Goal: Transaction & Acquisition: Purchase product/service

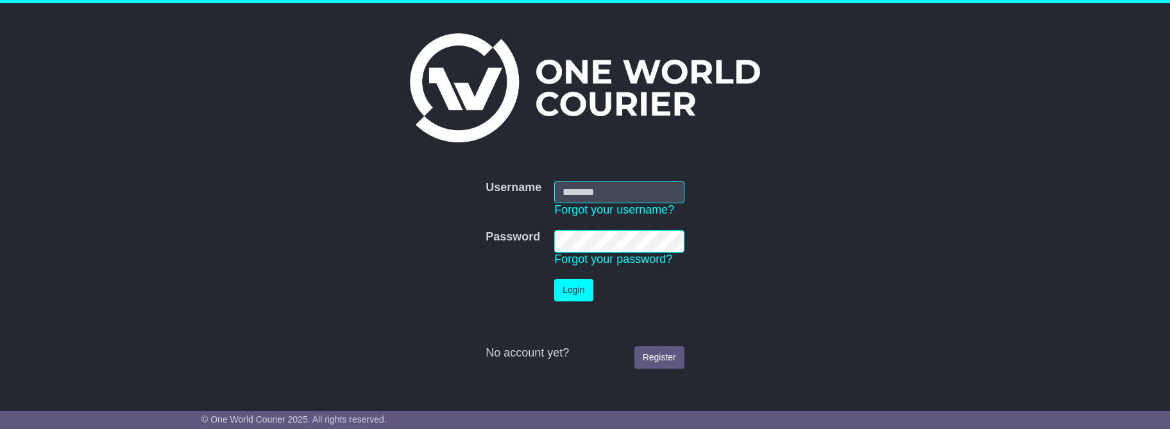
type input "**********"
click at [568, 288] on button "Login" at bounding box center [573, 290] width 38 height 22
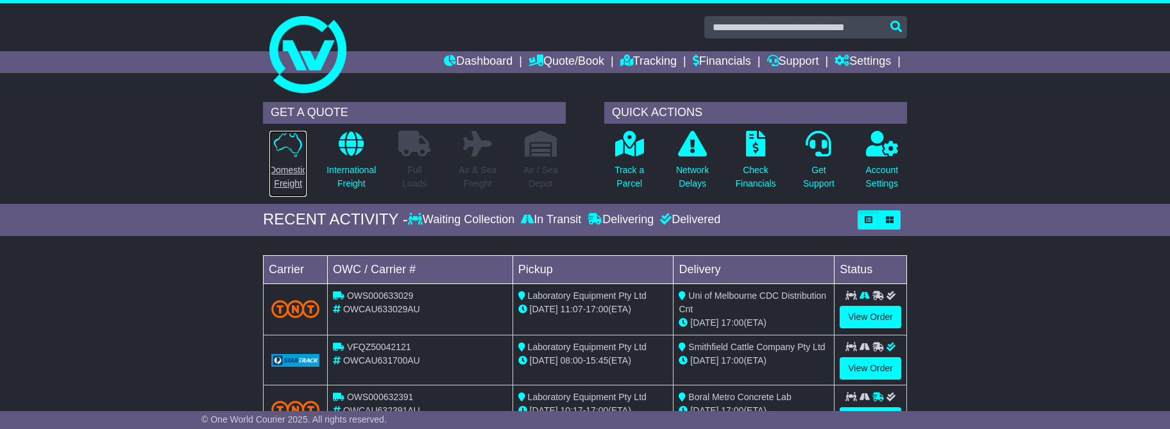
click at [291, 146] on icon at bounding box center [288, 144] width 28 height 26
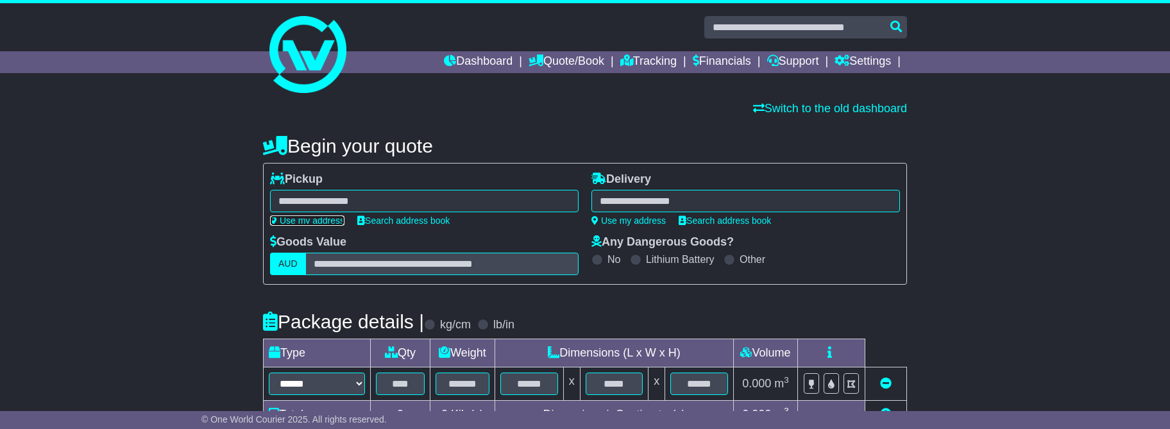
click at [275, 219] on icon at bounding box center [273, 220] width 7 height 9
type input "**********"
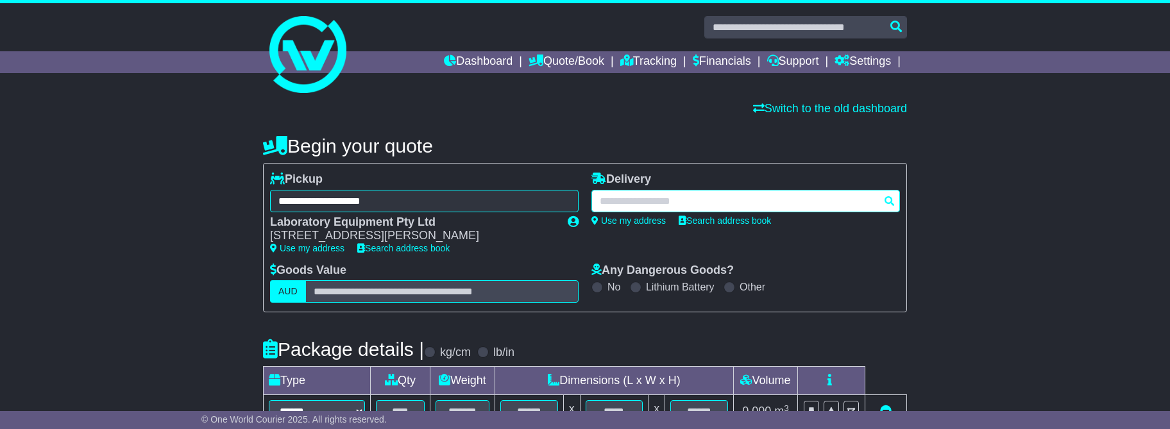
click at [730, 200] on div at bounding box center [746, 201] width 309 height 22
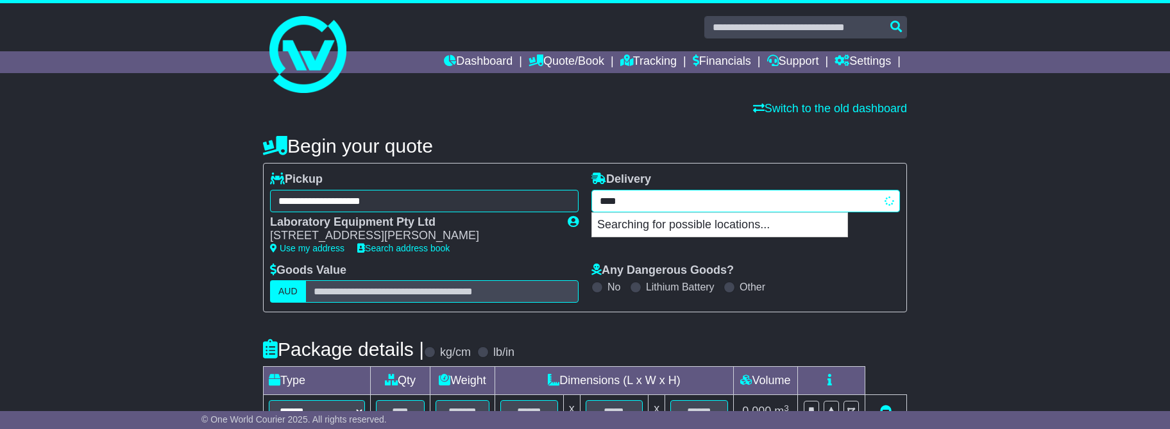
type input "****"
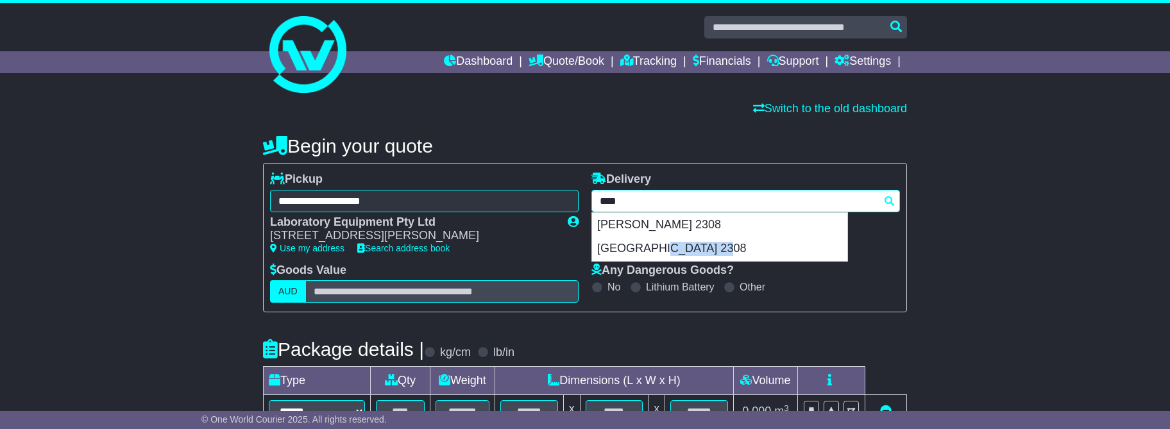
click at [614, 247] on div "[GEOGRAPHIC_DATA] 2308" at bounding box center [719, 249] width 255 height 24
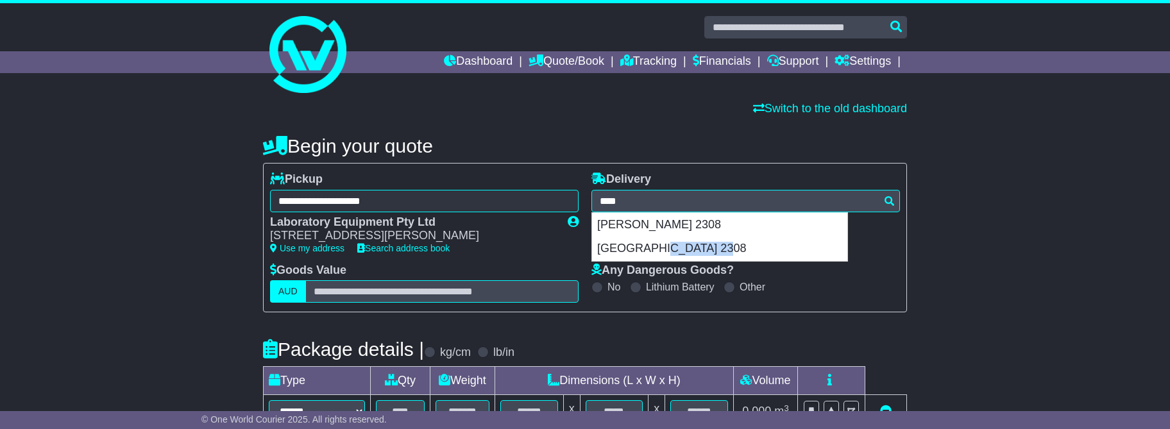
type input "**********"
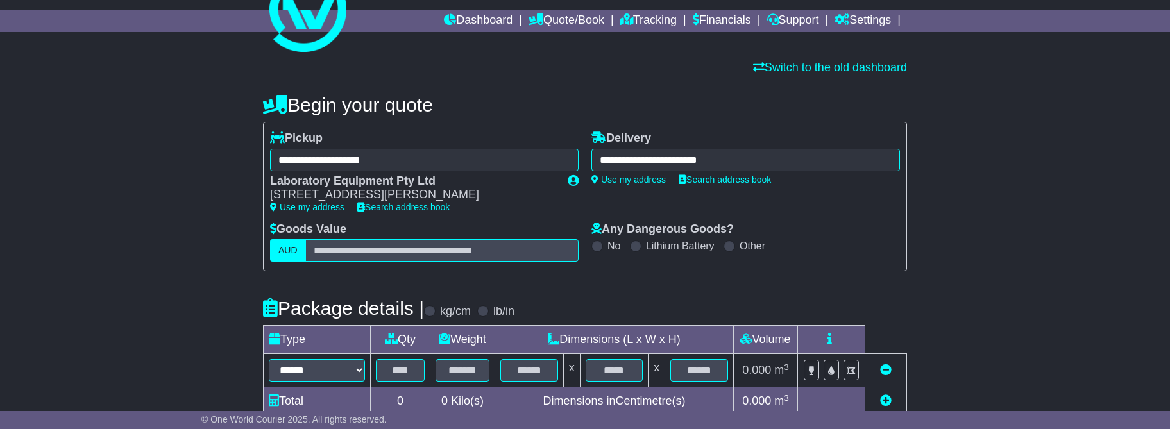
scroll to position [45, 0]
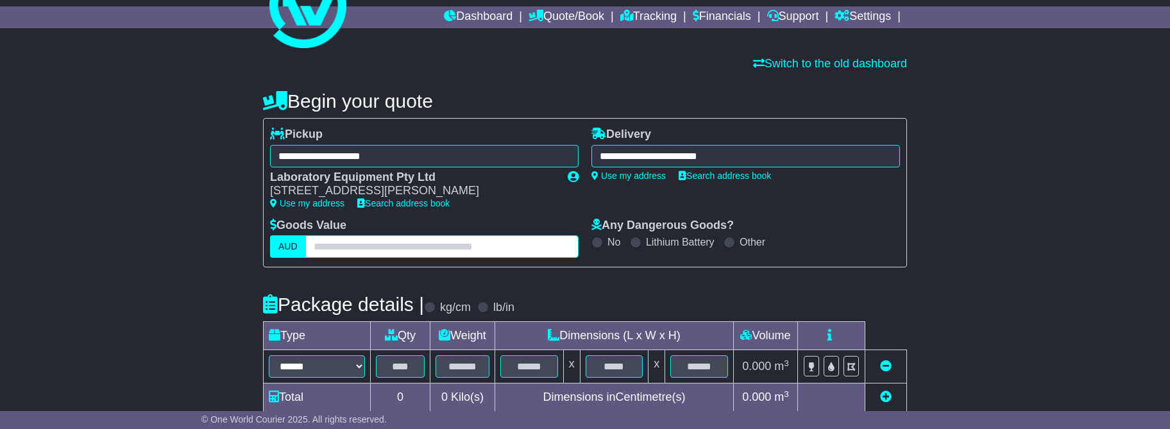
click at [472, 250] on input "text" at bounding box center [441, 246] width 273 height 22
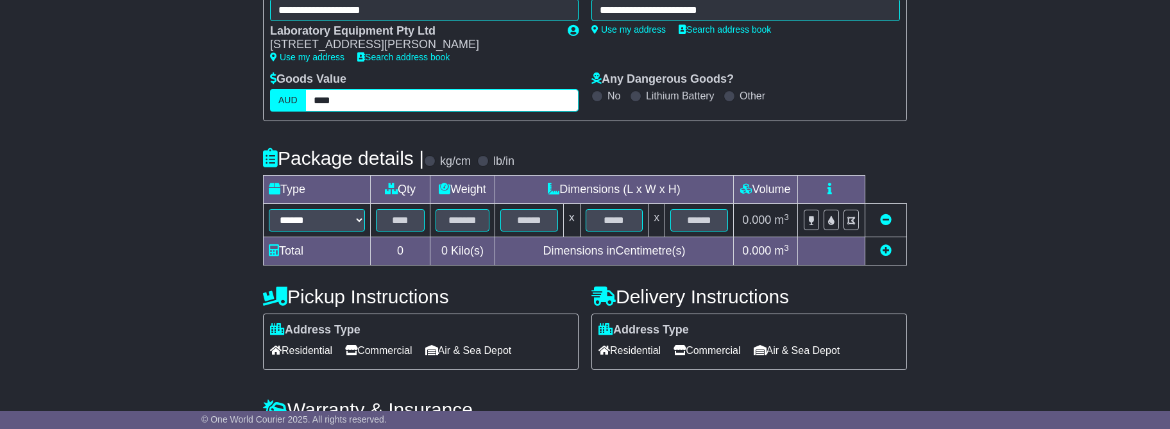
scroll to position [196, 0]
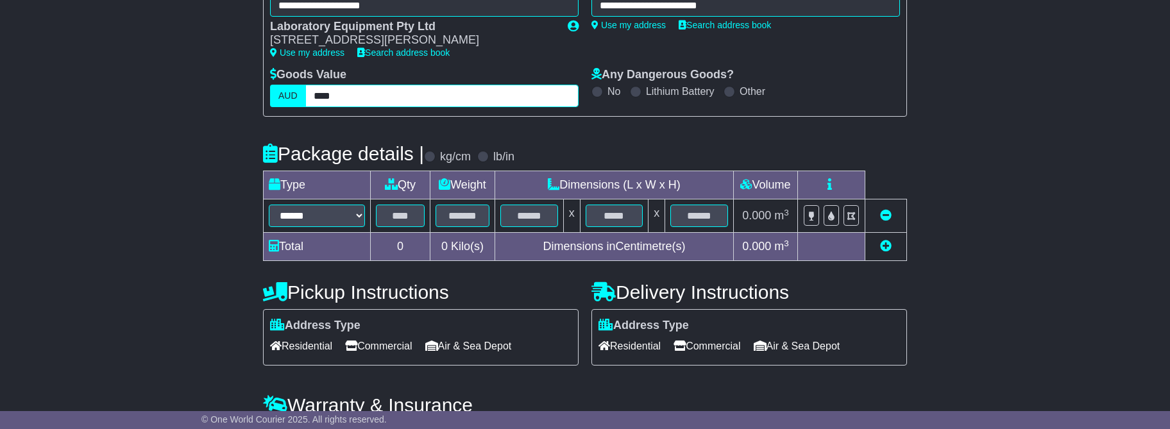
type input "****"
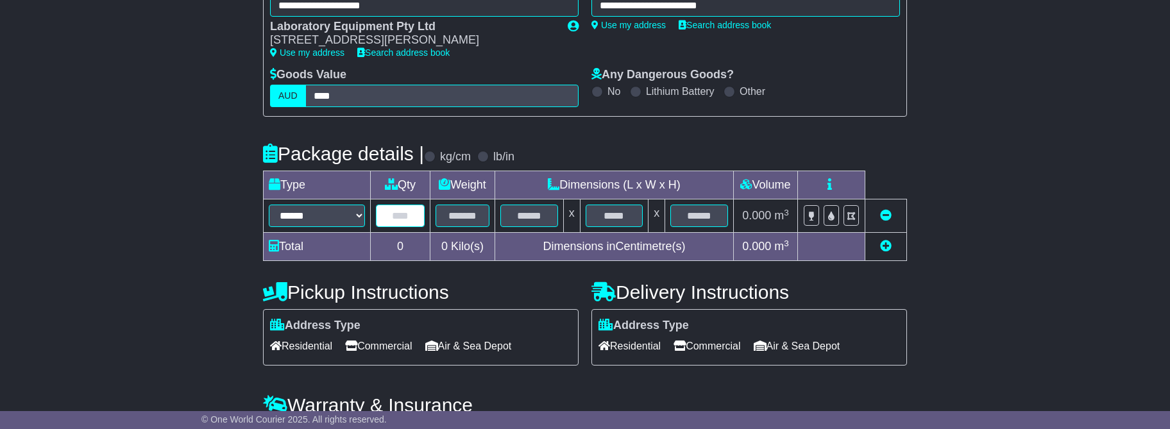
click at [397, 219] on input "text" at bounding box center [400, 216] width 49 height 22
type input "*"
click at [462, 219] on input "text" at bounding box center [463, 216] width 54 height 22
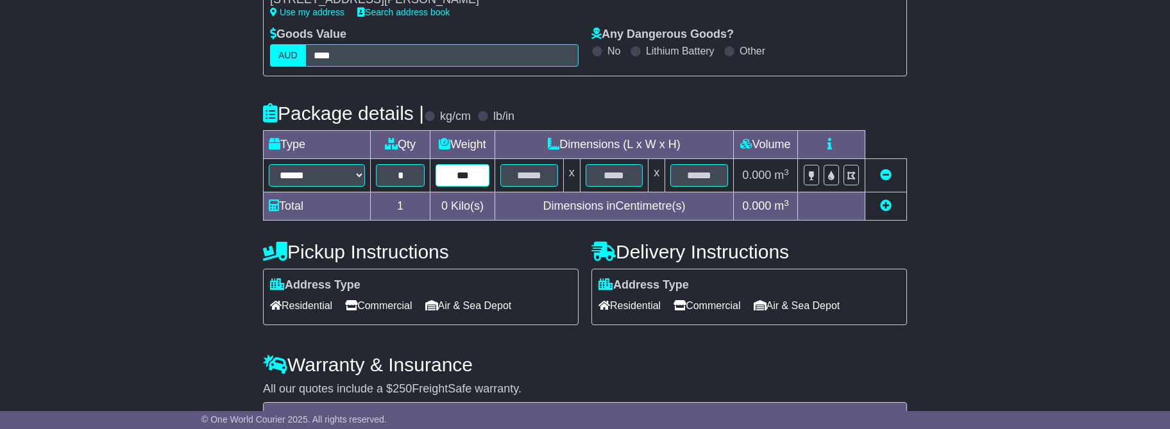
scroll to position [243, 0]
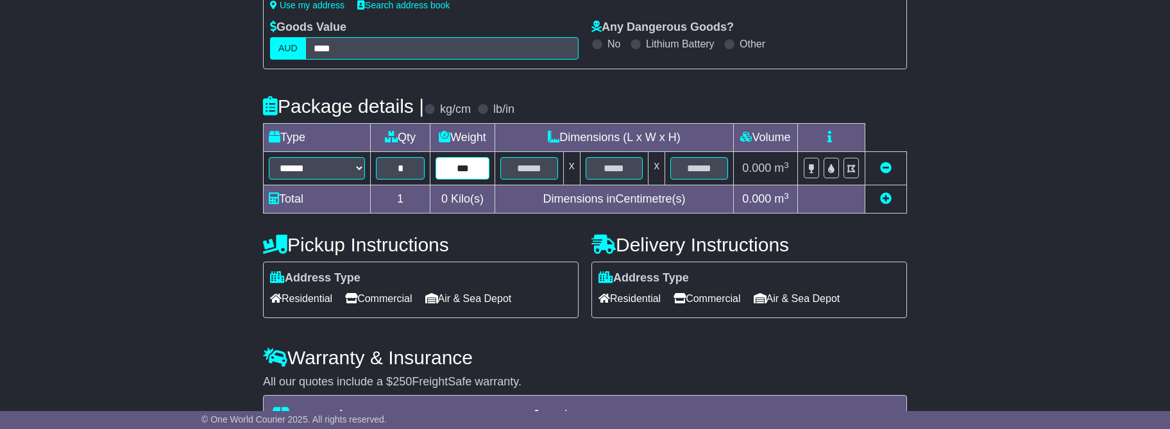
type input "***"
click at [543, 173] on input "text" at bounding box center [529, 168] width 58 height 22
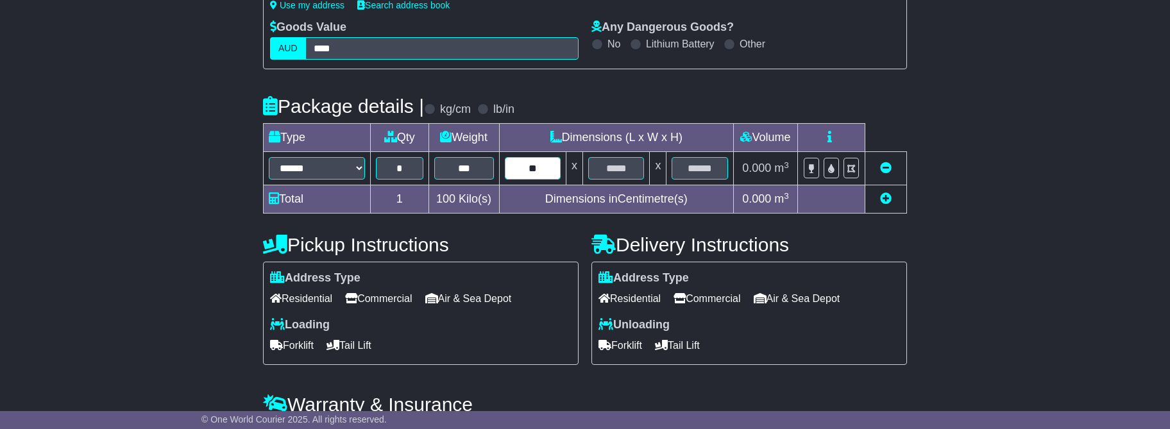
type input "**"
type input "***"
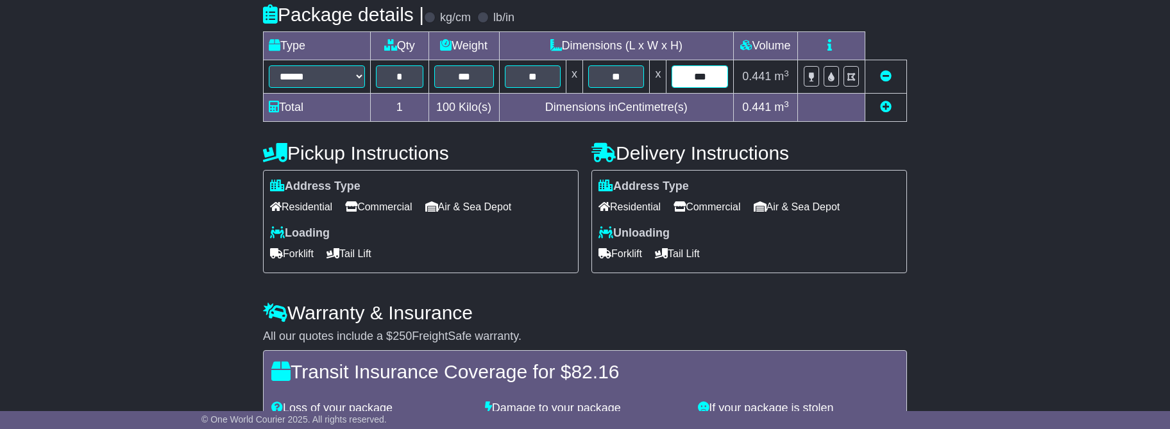
scroll to position [341, 0]
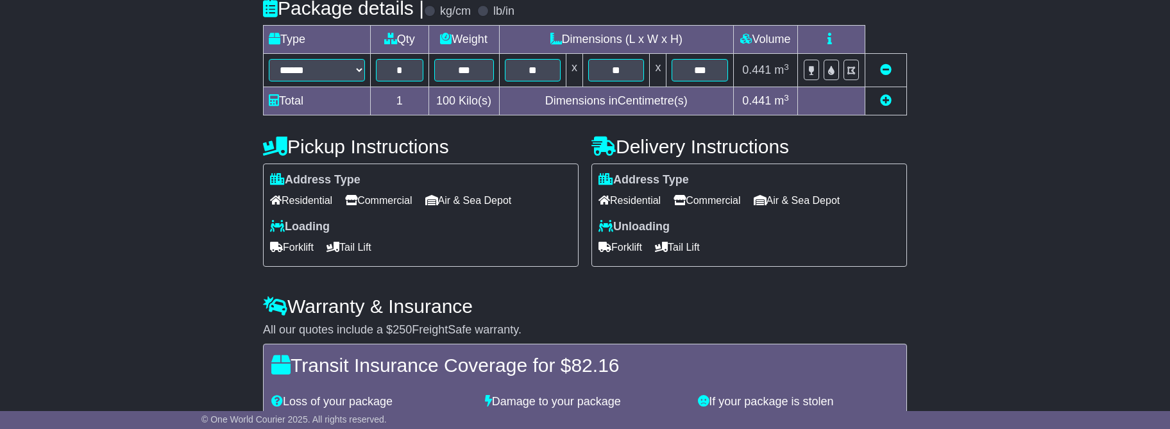
click at [300, 247] on span "Forklift" at bounding box center [292, 247] width 44 height 20
click at [615, 248] on span "Forklift" at bounding box center [621, 247] width 44 height 20
click at [306, 249] on span "Forklift" at bounding box center [292, 247] width 44 height 20
click at [704, 208] on span "Commercial" at bounding box center [707, 201] width 67 height 20
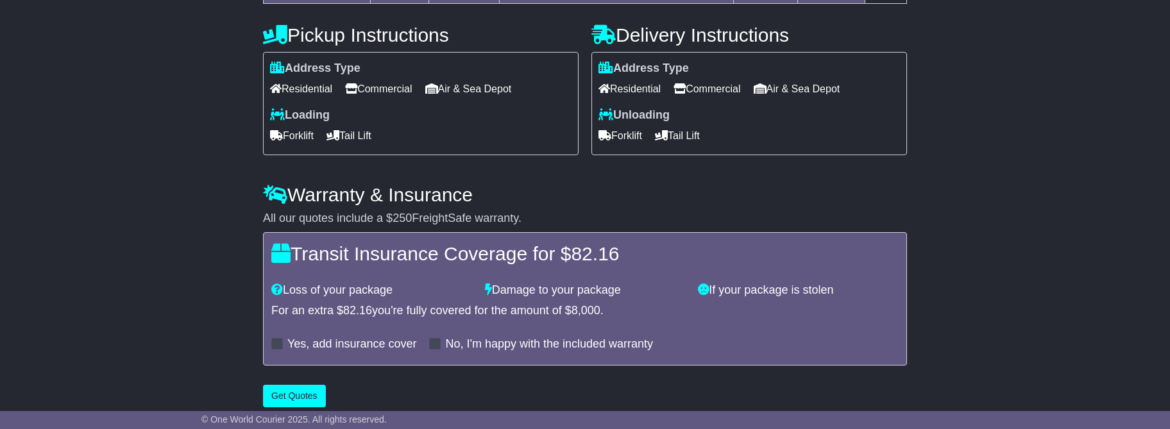
scroll to position [466, 0]
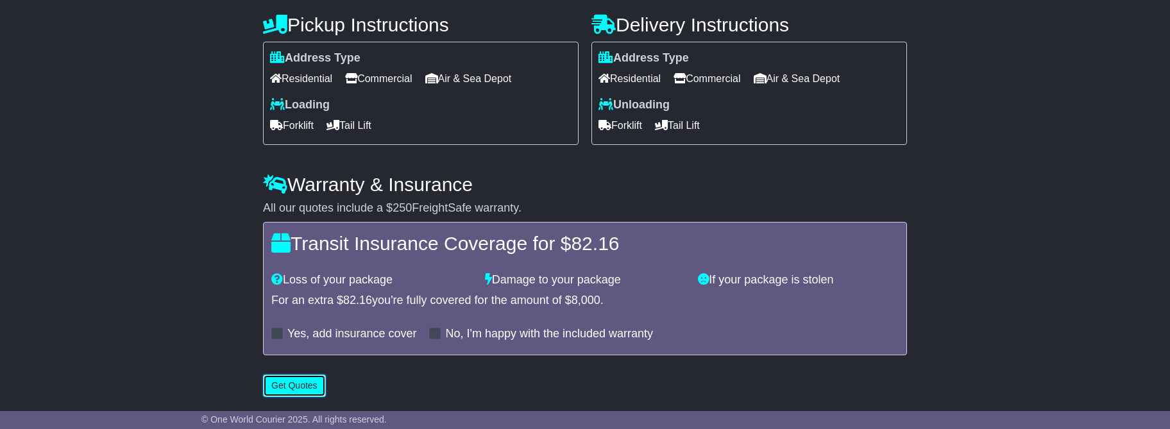
click at [277, 388] on button "Get Quotes" at bounding box center [294, 386] width 63 height 22
click at [286, 388] on button "Get Quotes" at bounding box center [294, 386] width 63 height 22
click at [298, 387] on button "Get Quotes" at bounding box center [294, 386] width 63 height 22
click at [284, 384] on button "Get Quotes" at bounding box center [294, 386] width 63 height 22
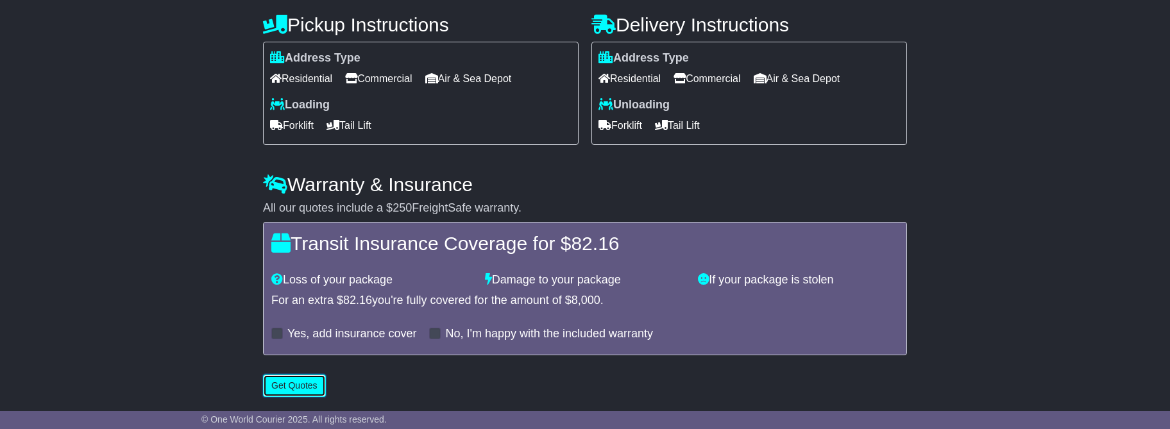
click at [292, 384] on button "Get Quotes" at bounding box center [294, 386] width 63 height 22
click at [293, 384] on button "Get Quotes" at bounding box center [294, 386] width 63 height 22
click at [295, 382] on button "Get Quotes" at bounding box center [294, 386] width 63 height 22
click at [296, 382] on button "Get Quotes" at bounding box center [294, 386] width 63 height 22
click at [361, 384] on div "**********" at bounding box center [585, 26] width 657 height 756
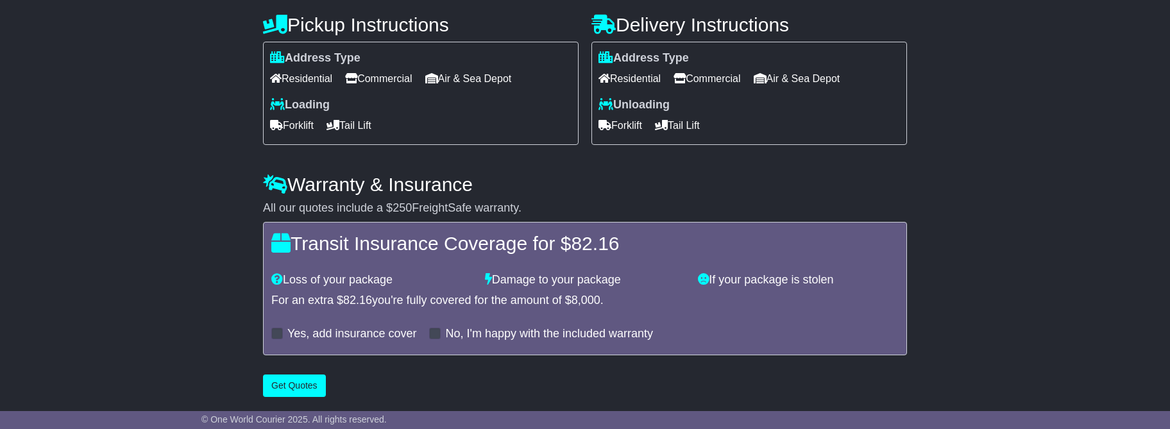
click at [440, 333] on div "No, I'm happy with the included warranty" at bounding box center [541, 334] width 224 height 14
click at [436, 333] on span at bounding box center [435, 334] width 12 height 12
click at [277, 386] on button "Get Quotes" at bounding box center [294, 386] width 63 height 22
click at [280, 385] on button "Get Quotes" at bounding box center [294, 386] width 63 height 22
click at [287, 395] on button "Get Quotes" at bounding box center [294, 386] width 63 height 22
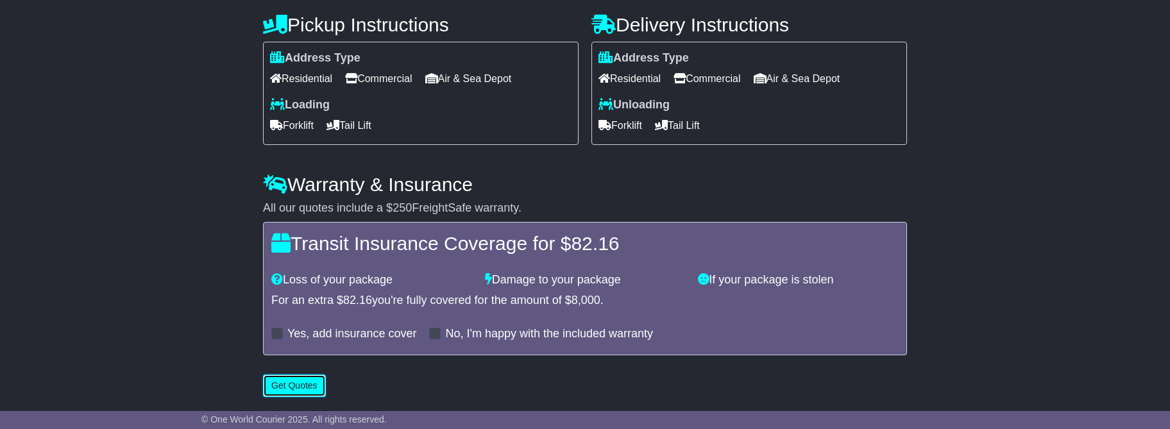
click at [291, 388] on button "Get Quotes" at bounding box center [294, 386] width 63 height 22
click at [290, 388] on button "Get Quotes" at bounding box center [294, 386] width 63 height 22
click at [293, 386] on button "Get Quotes" at bounding box center [294, 386] width 63 height 22
click at [295, 386] on button "Get Quotes" at bounding box center [294, 386] width 63 height 22
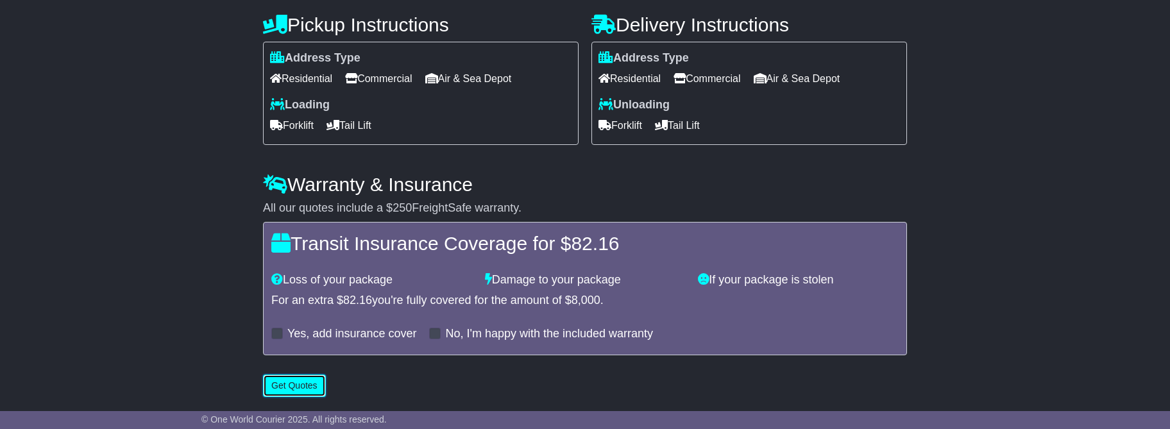
drag, startPoint x: 293, startPoint y: 386, endPoint x: 299, endPoint y: 384, distance: 6.5
click at [300, 384] on button "Get Quotes" at bounding box center [294, 386] width 63 height 22
click at [263, 375] on button "Get Quotes" at bounding box center [294, 386] width 63 height 22
drag, startPoint x: 483, startPoint y: 425, endPoint x: 484, endPoint y: 491, distance: 66.1
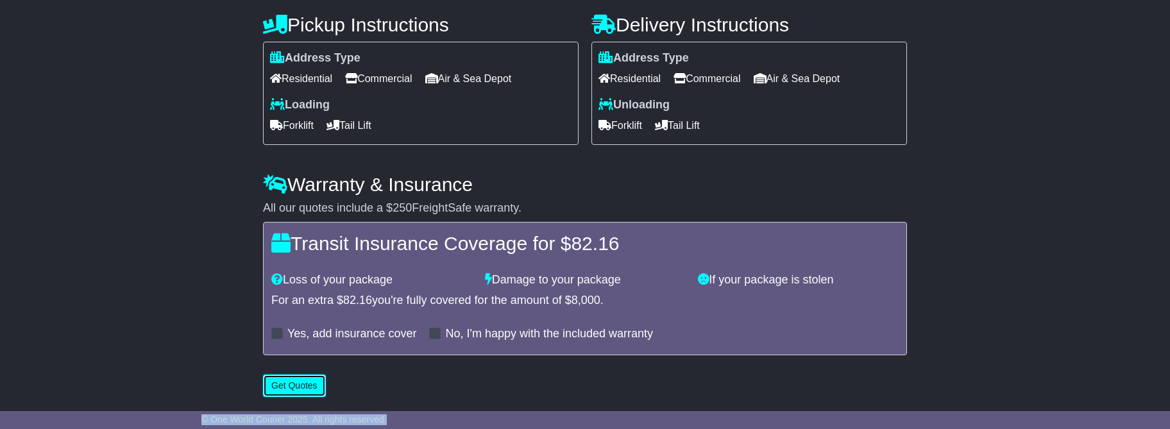
click at [296, 388] on button "Get Quotes" at bounding box center [294, 386] width 63 height 22
click at [296, 387] on button "Get Quotes" at bounding box center [294, 386] width 63 height 22
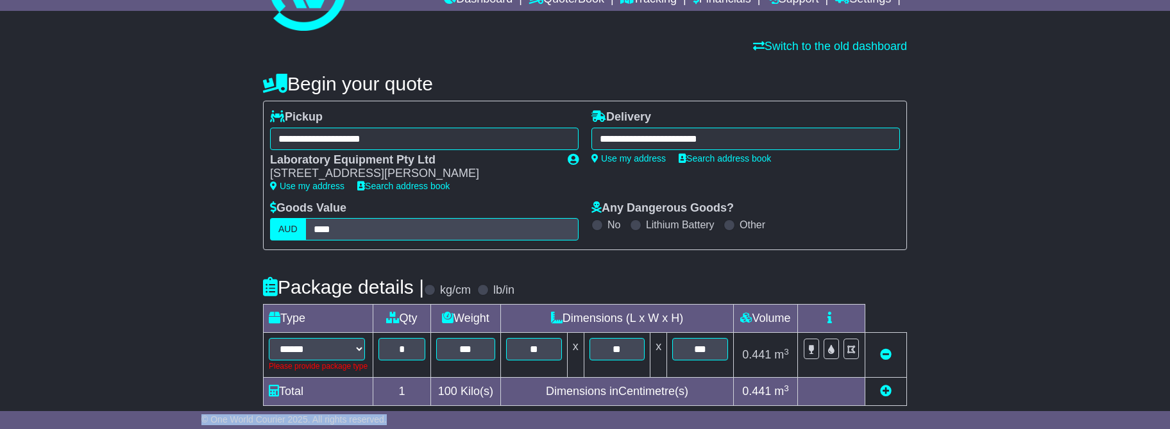
scroll to position [61, 0]
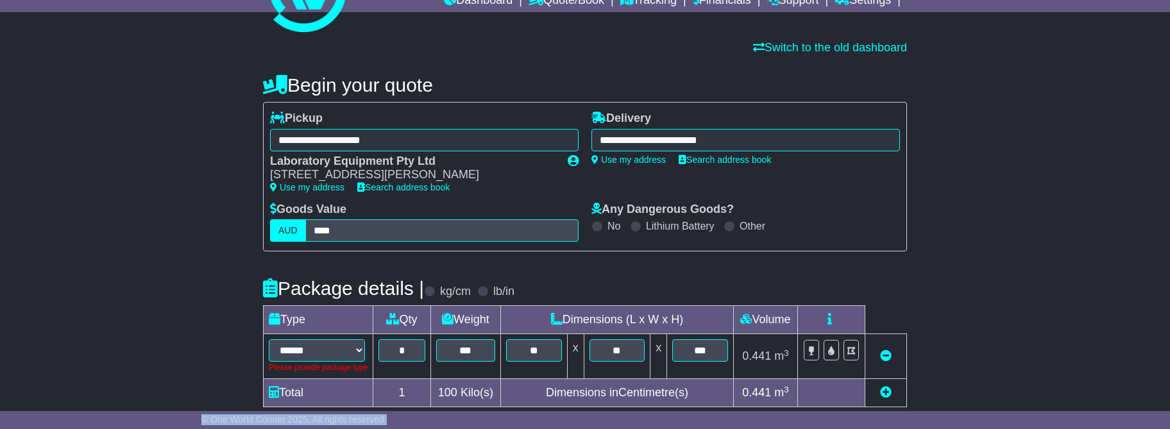
click at [636, 226] on span at bounding box center [636, 227] width 12 height 12
click at [599, 227] on span at bounding box center [598, 227] width 12 height 12
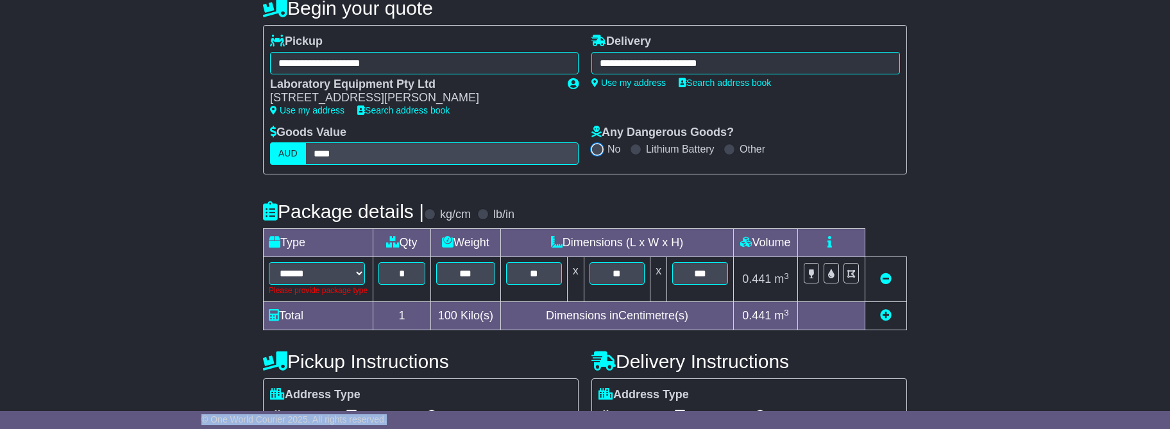
scroll to position [147, 0]
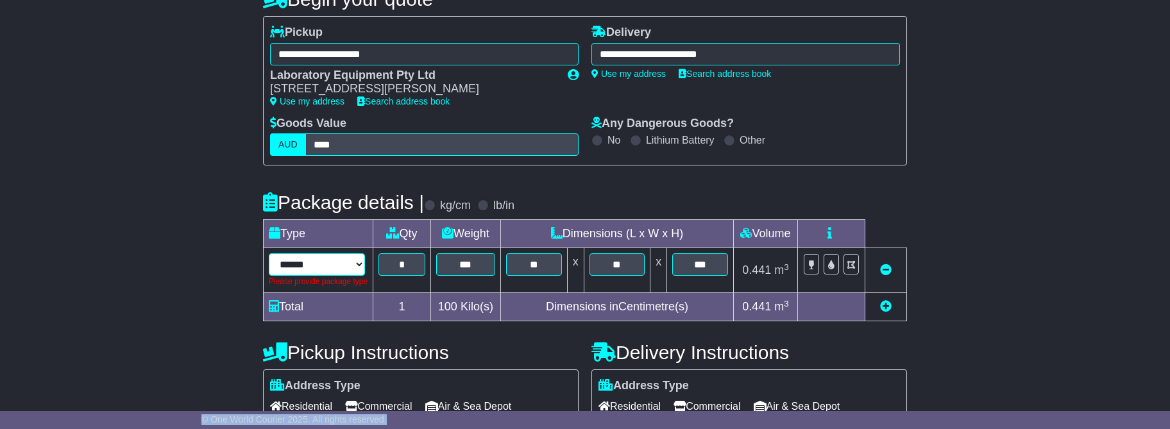
click at [313, 265] on select "****** ***** ****** ****** ***" at bounding box center [317, 264] width 96 height 22
select select "***"
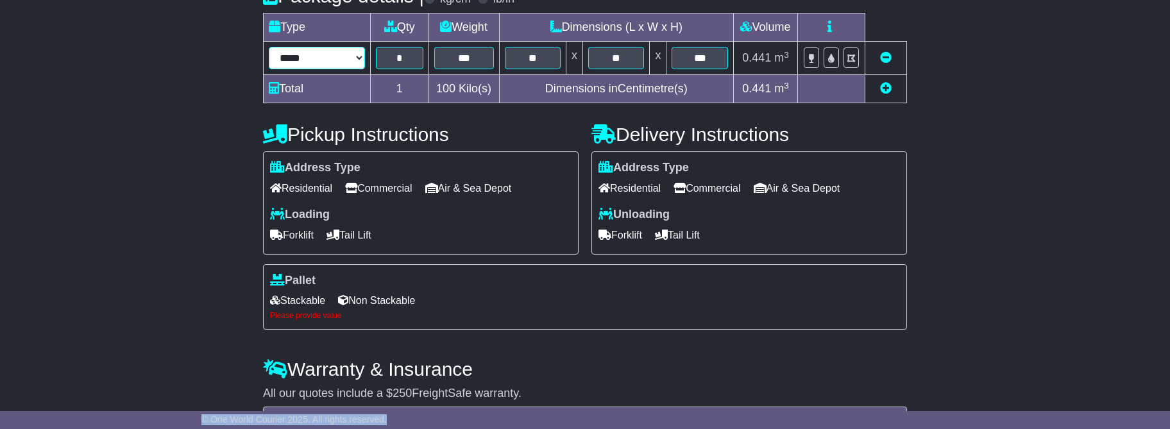
scroll to position [355, 0]
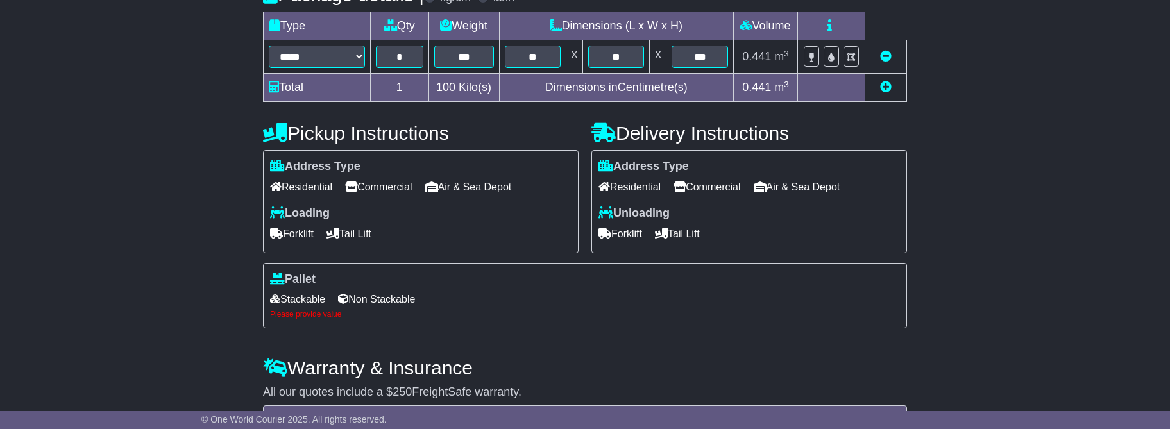
click at [365, 302] on span "Non Stackable" at bounding box center [376, 299] width 77 height 20
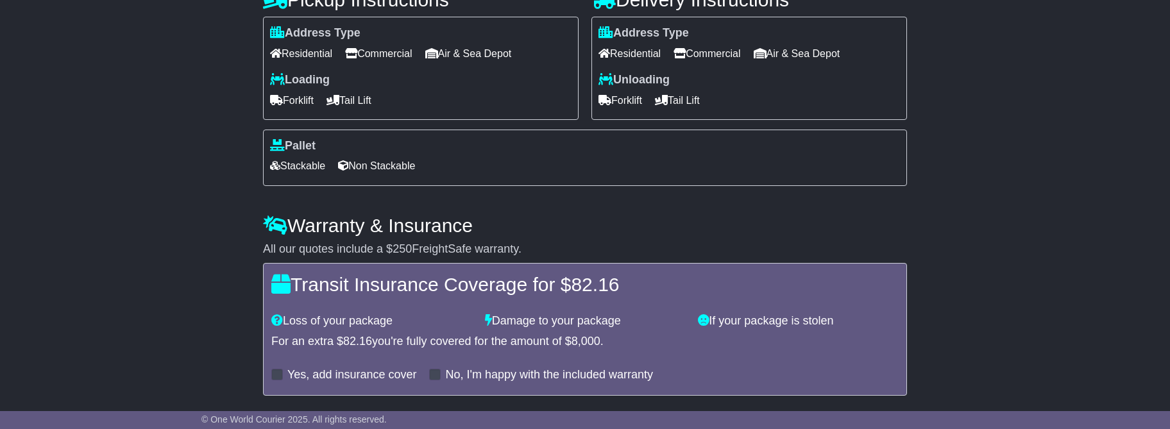
scroll to position [534, 0]
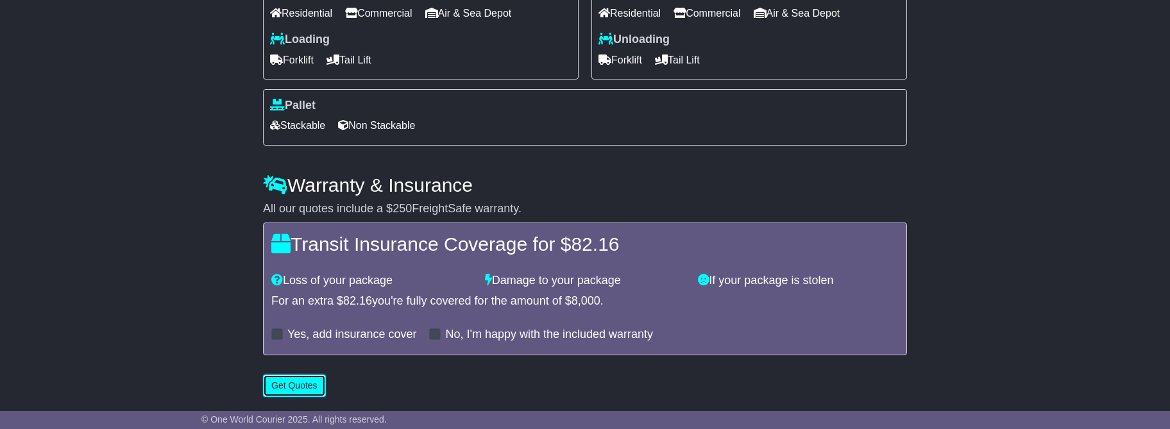
click at [300, 389] on button "Get Quotes" at bounding box center [294, 386] width 63 height 22
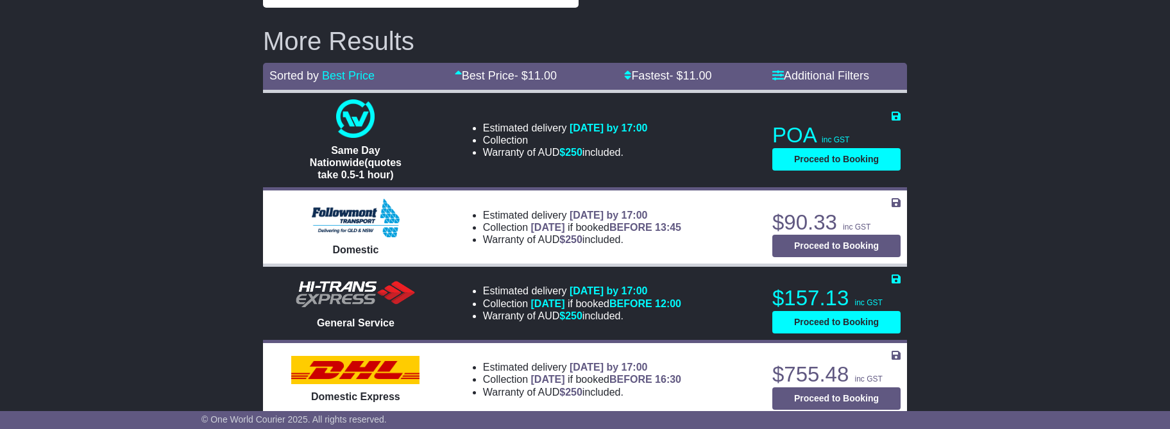
scroll to position [451, 0]
